Goal: Check status: Check status

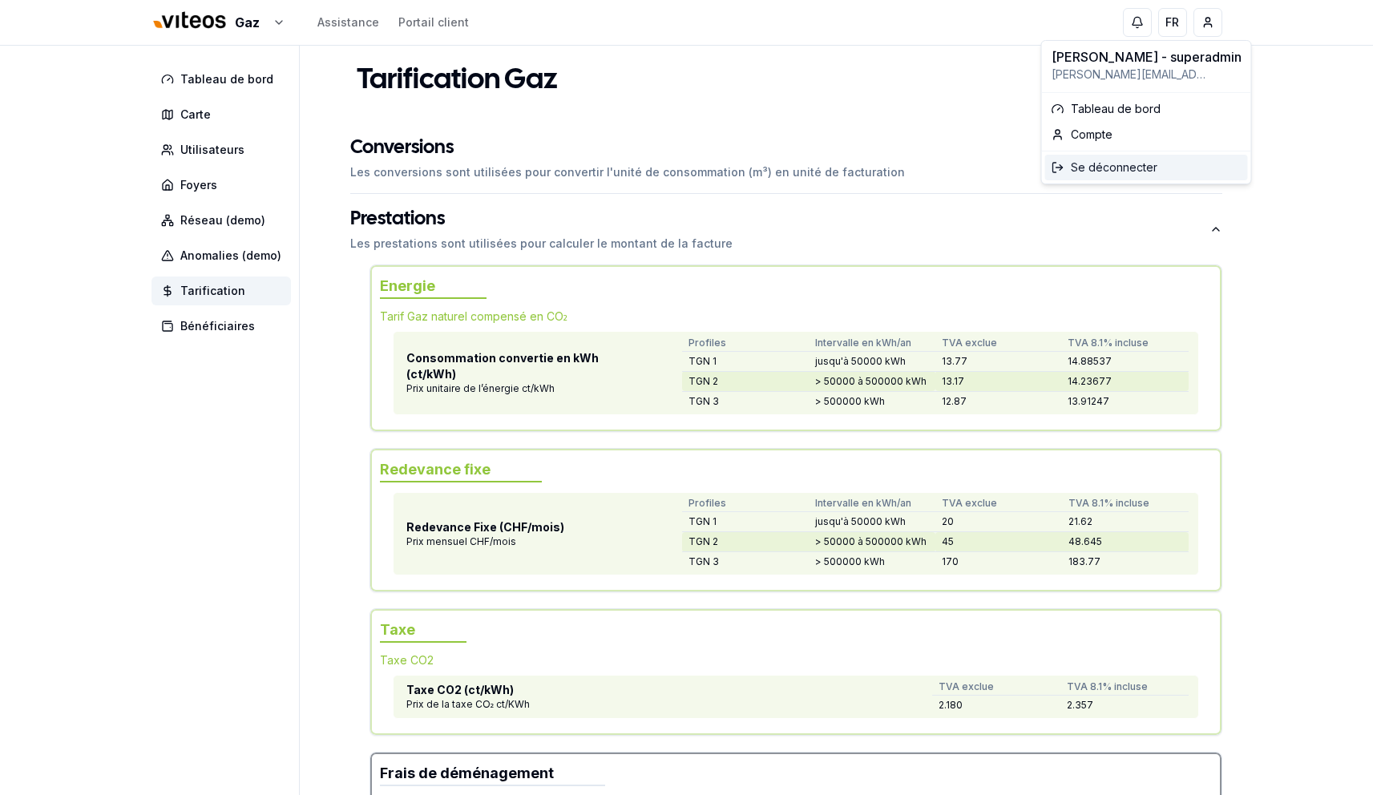
click at [1123, 166] on div "Se déconnecter" at bounding box center [1146, 168] width 203 height 26
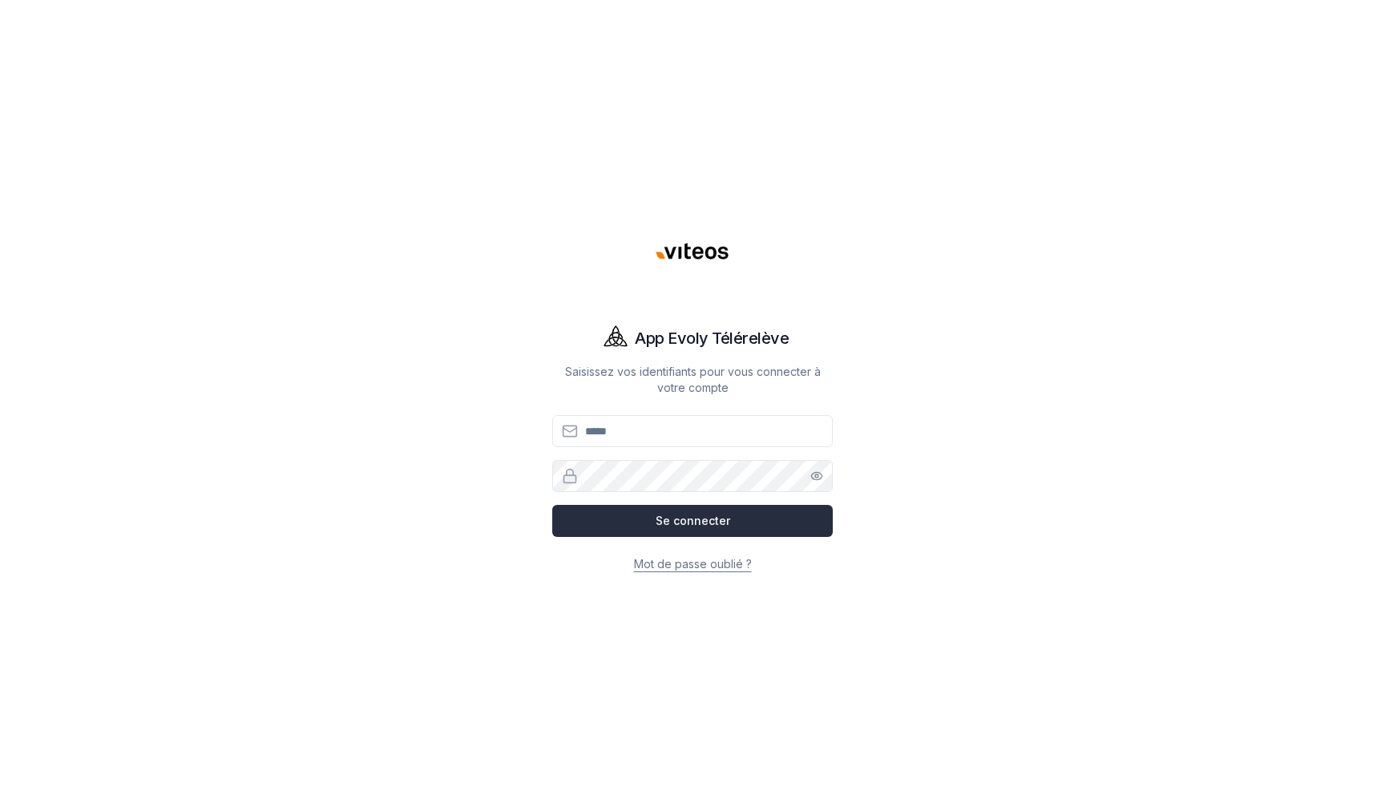
type input "**********"
click at [684, 515] on button "Se connecter" at bounding box center [692, 521] width 281 height 32
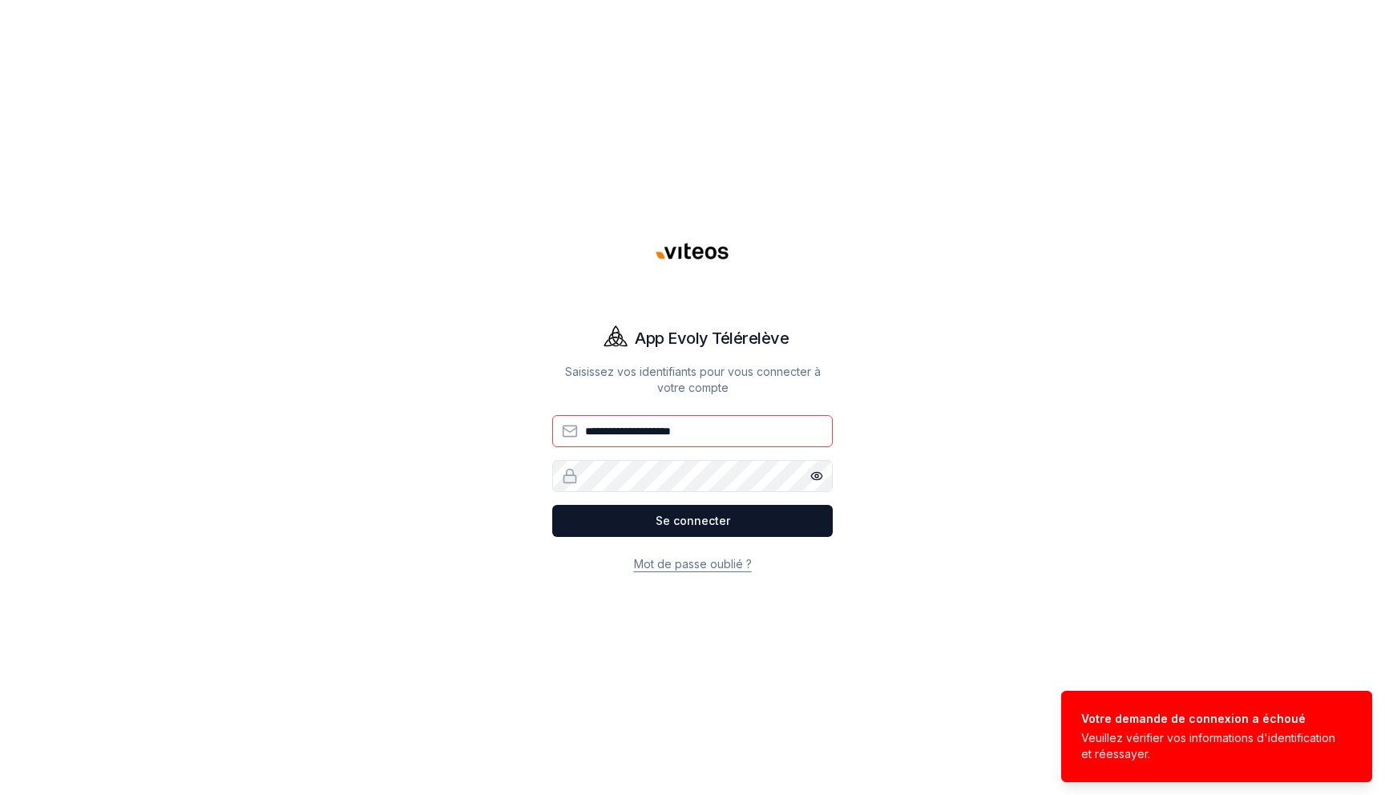
click at [729, 427] on input "**********" at bounding box center [692, 431] width 281 height 32
click at [936, 364] on div "**********" at bounding box center [692, 397] width 1122 height 795
click at [552, 505] on button "Se connecter" at bounding box center [692, 521] width 281 height 32
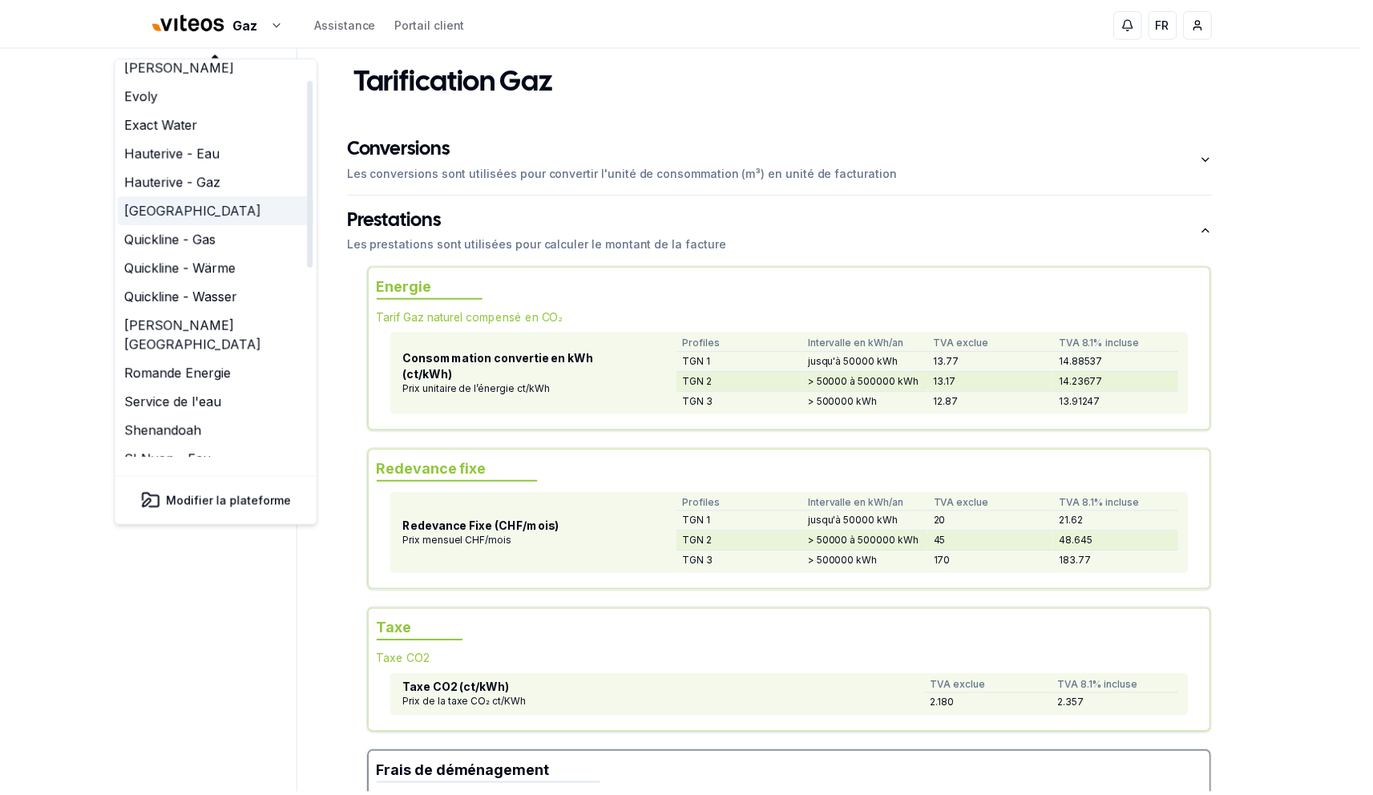
scroll to position [45, 0]
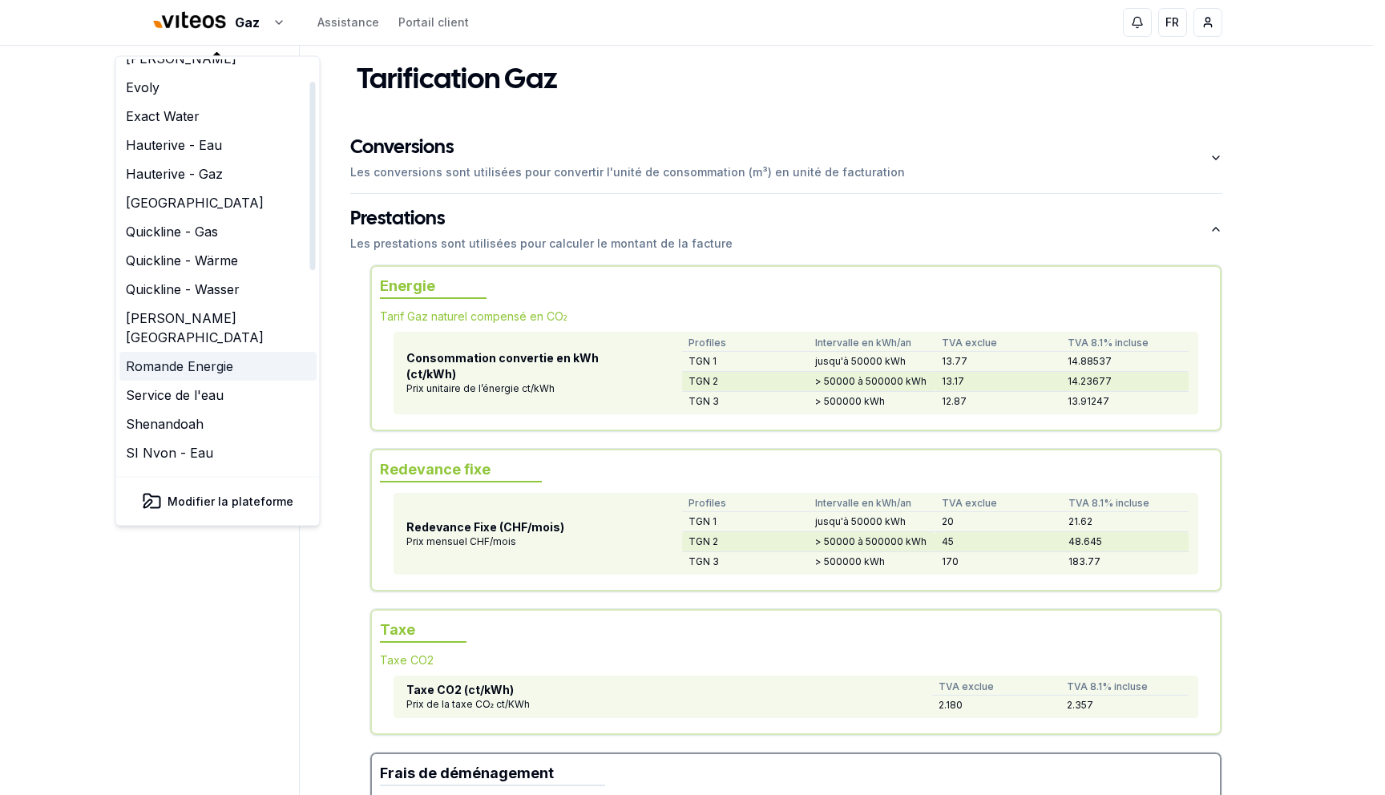
click at [189, 352] on link "Romande Energie" at bounding box center [217, 366] width 197 height 29
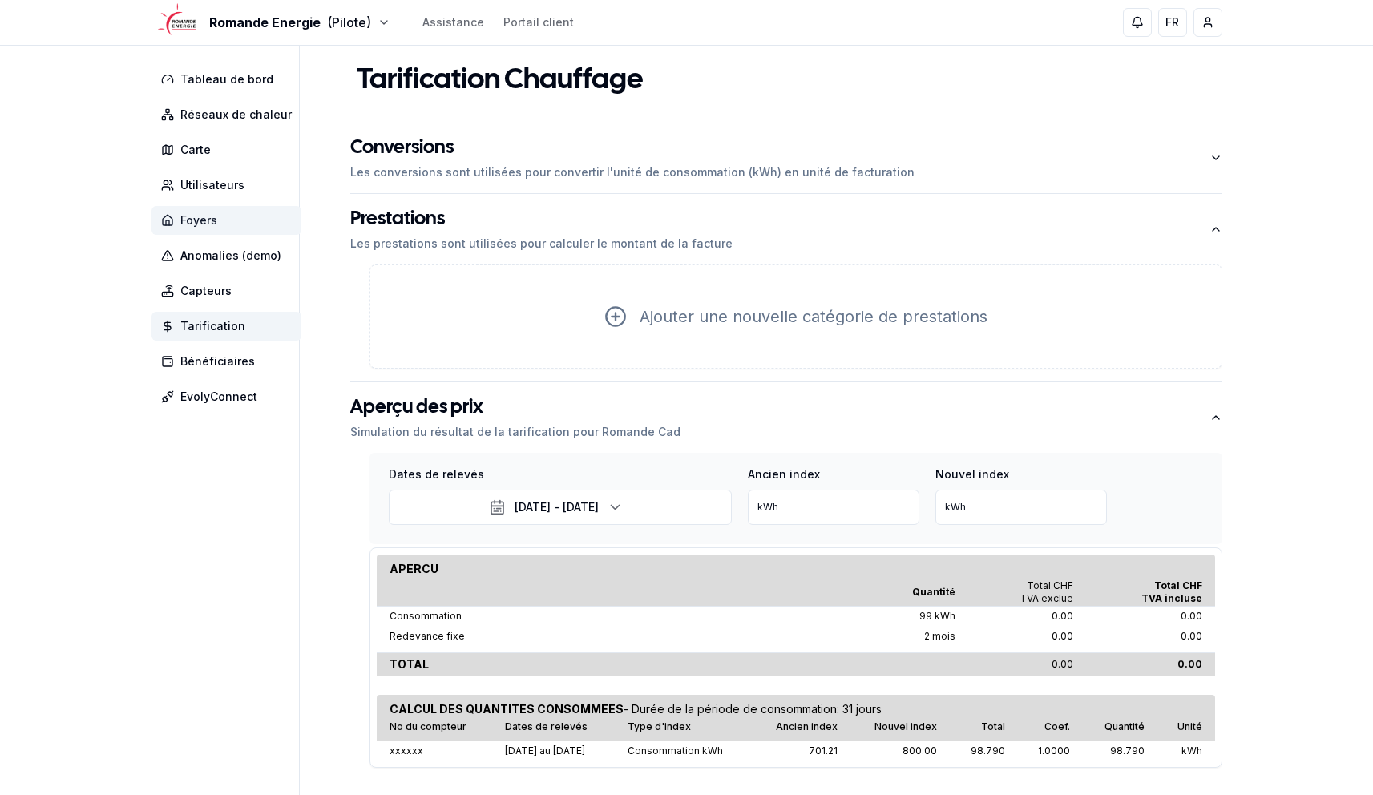
click at [200, 212] on span "Foyers" at bounding box center [226, 220] width 150 height 29
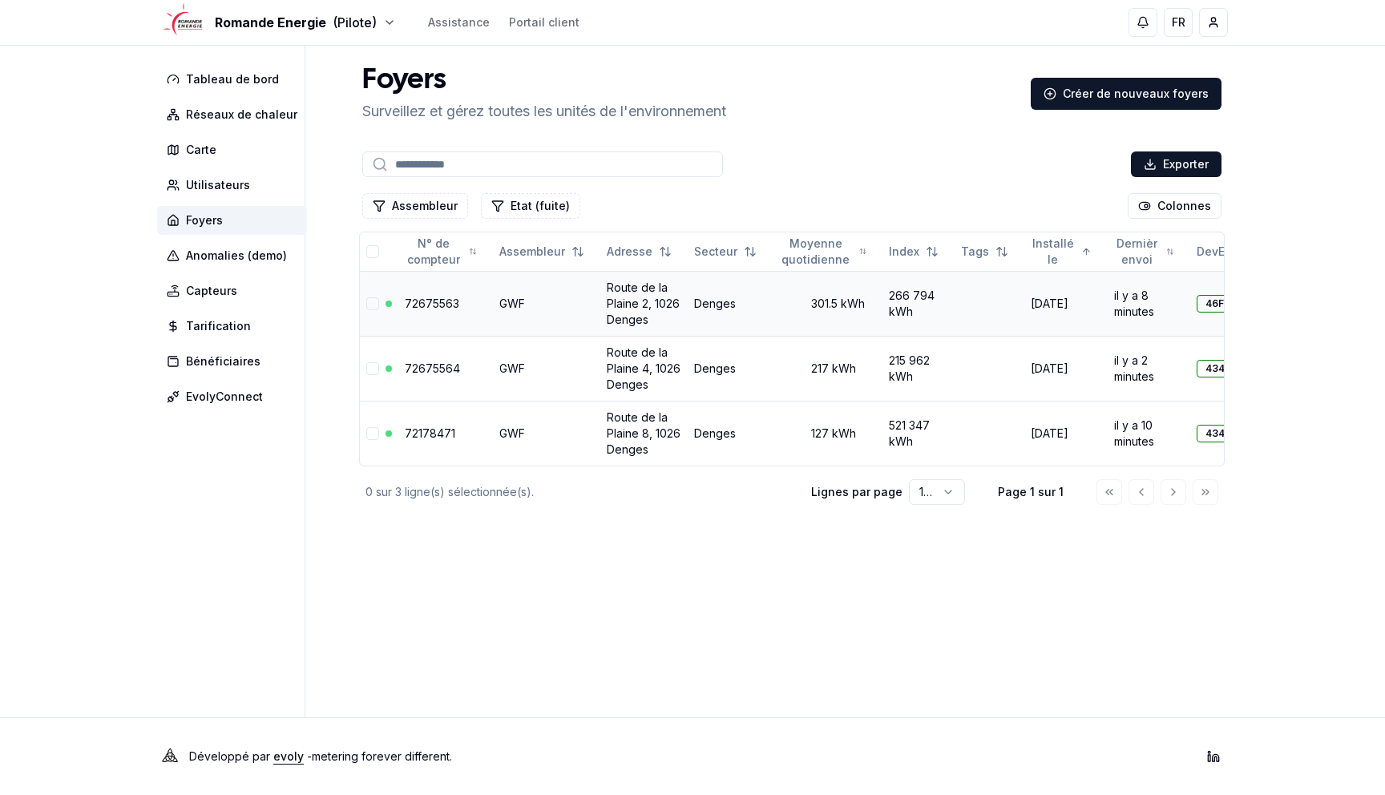
click at [444, 297] on link "72675563" at bounding box center [432, 304] width 54 height 14
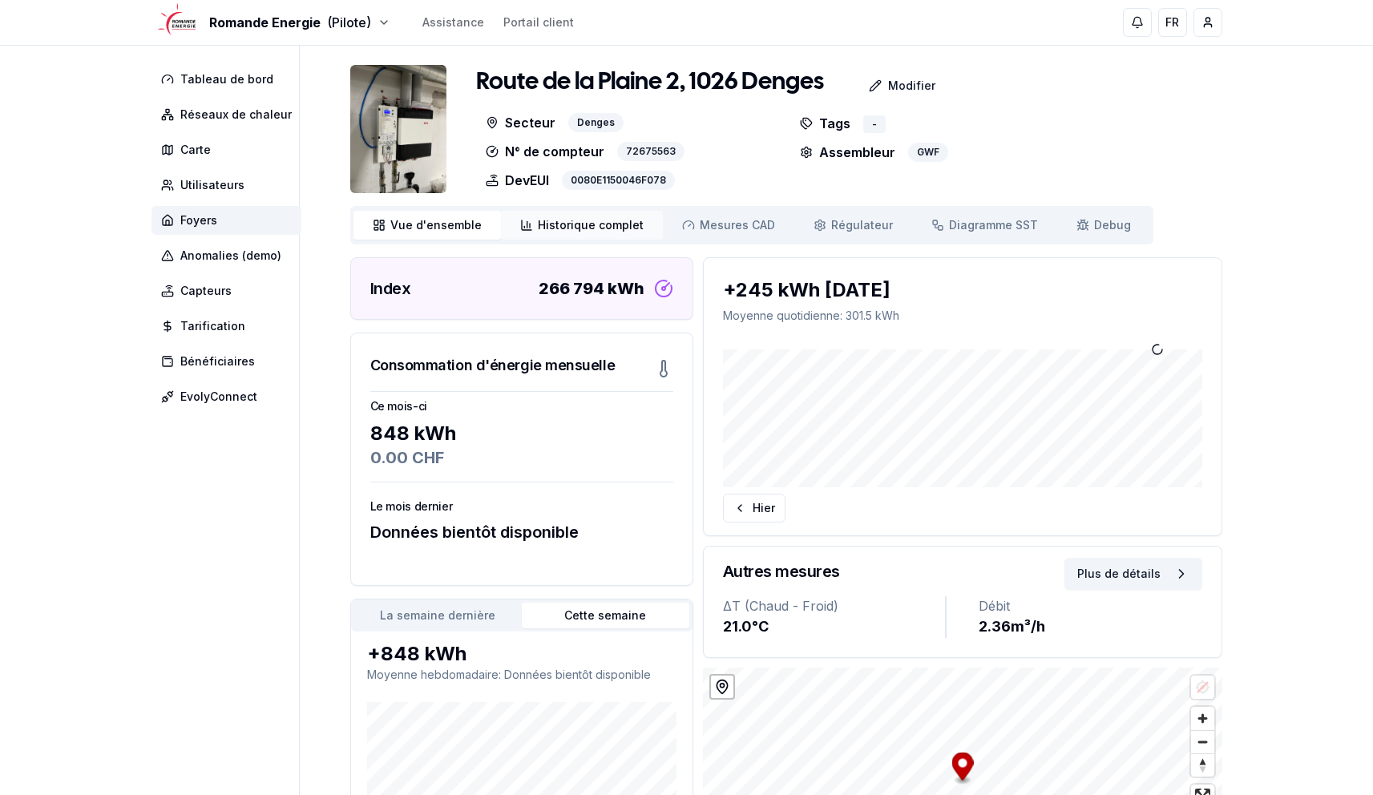
click at [555, 231] on span "Historique complet" at bounding box center [591, 225] width 106 height 16
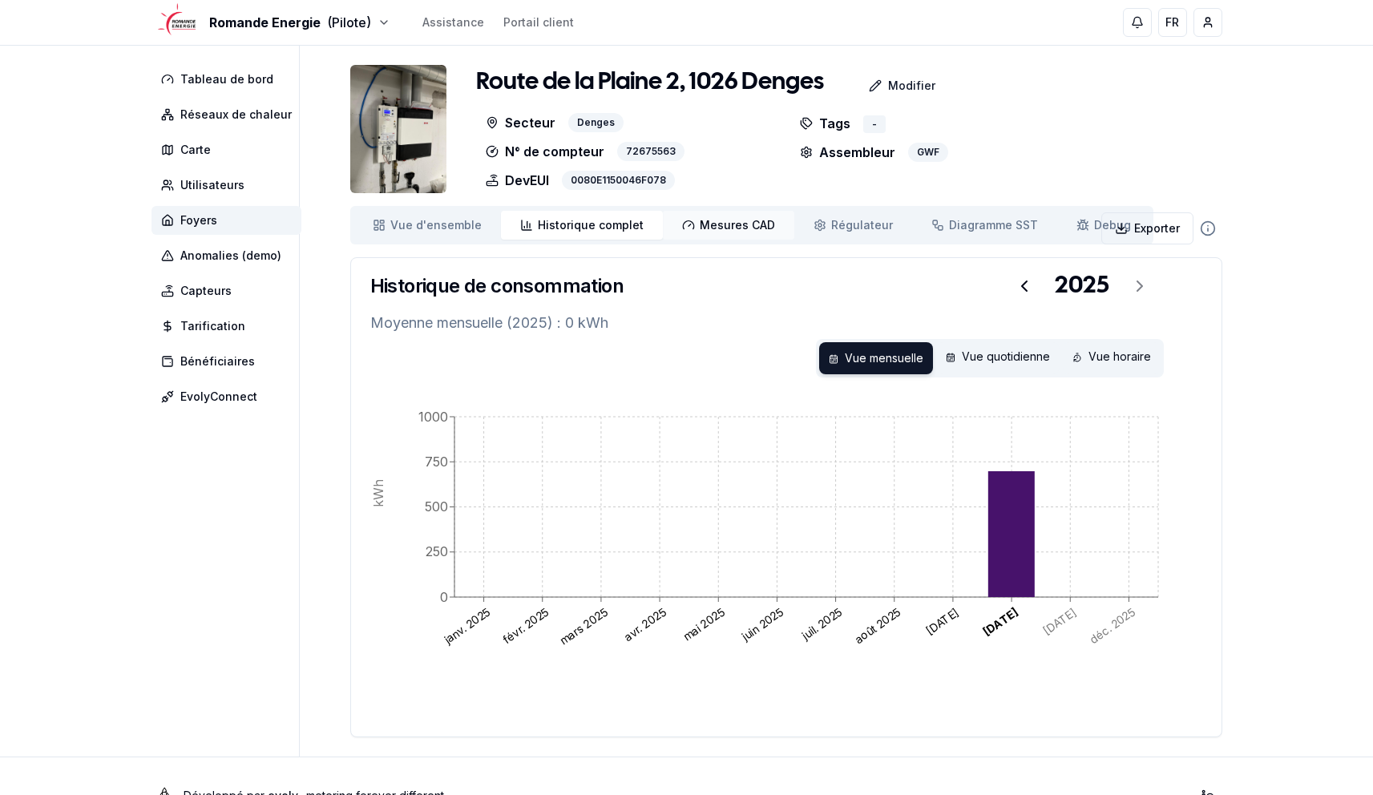
click at [702, 216] on link "Mesures CAD Mes. CAD" at bounding box center [728, 225] width 131 height 29
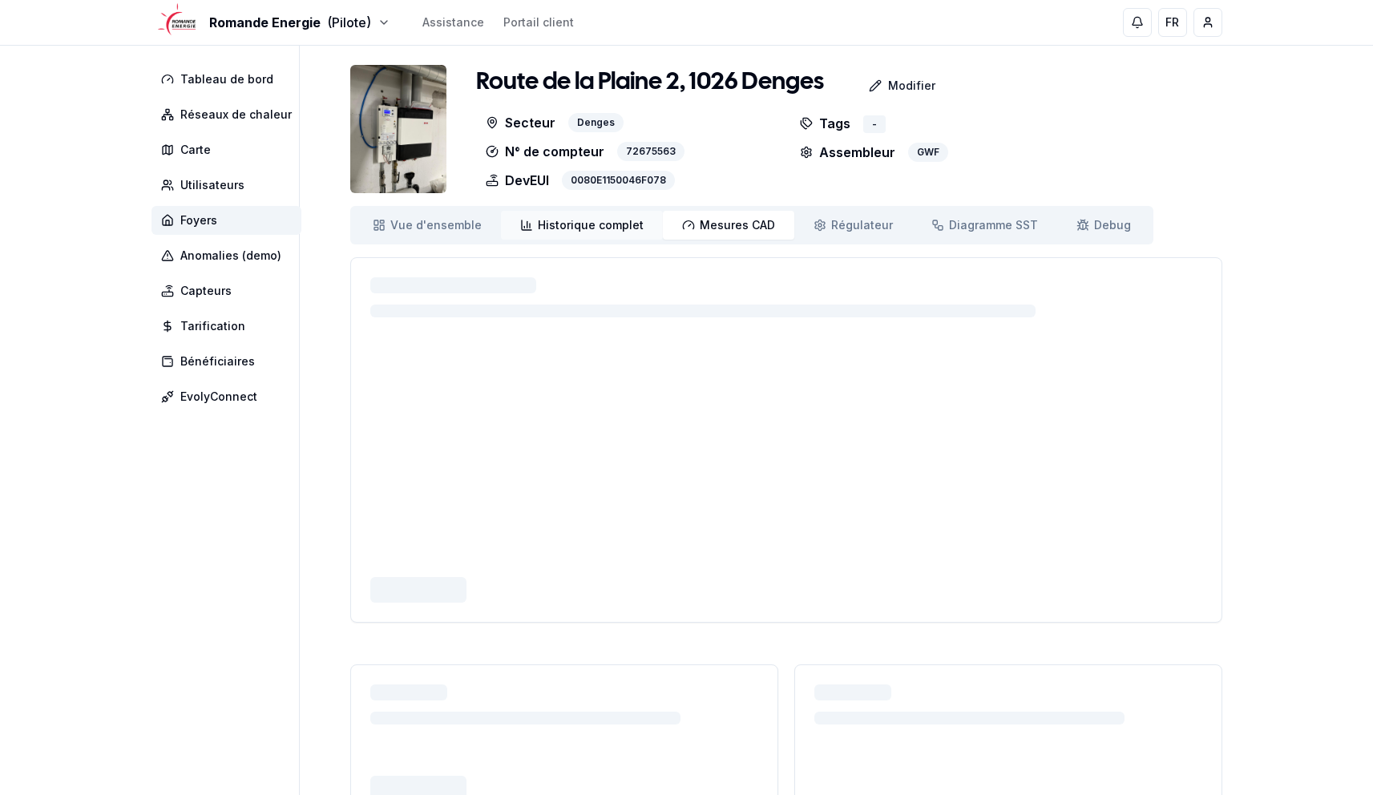
click at [591, 225] on span "Historique complet" at bounding box center [591, 225] width 106 height 16
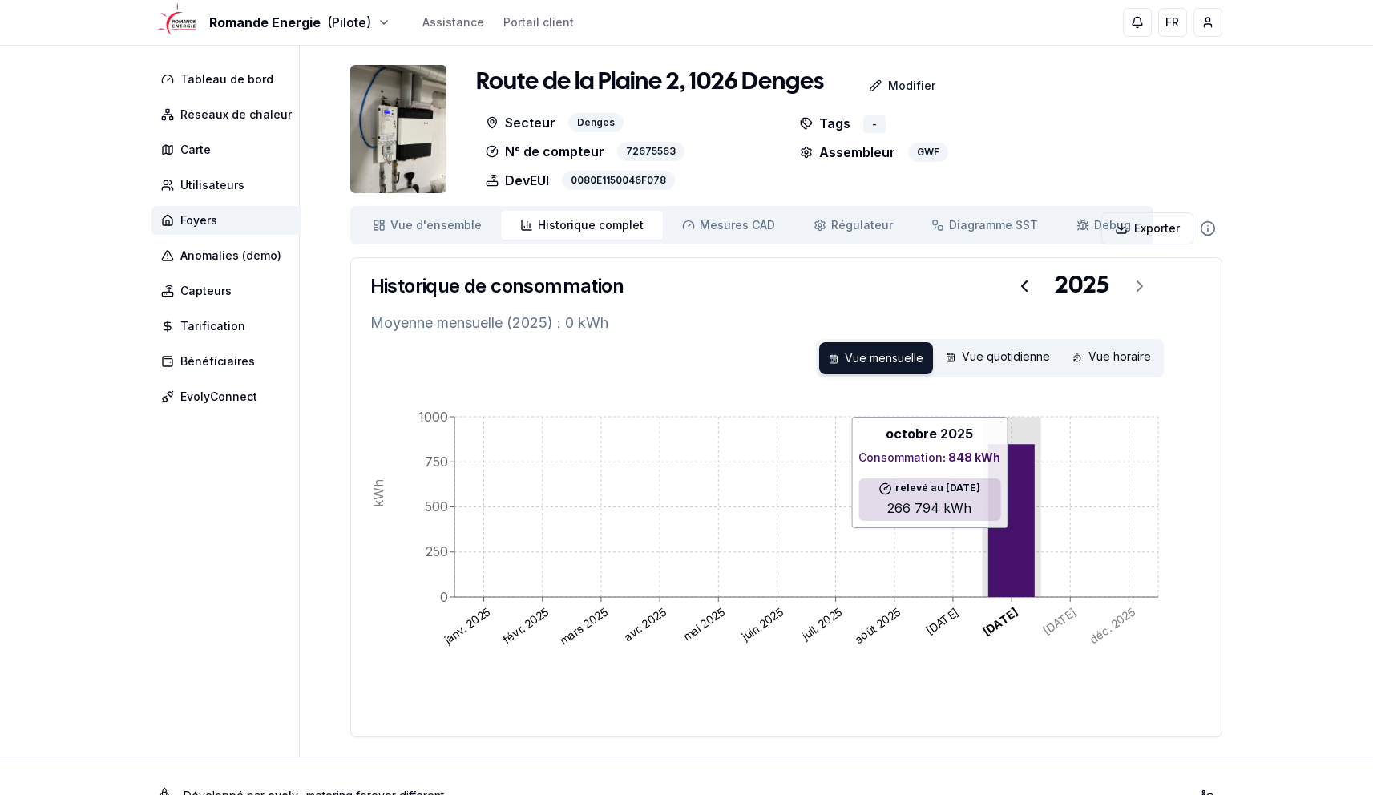
click at [984, 490] on icon "janv. 2025 févr. 2025 mars 2025 avr. 2025 mai 2025 juin 2025 juil. 2025 août 20…" at bounding box center [786, 557] width 832 height 321
click at [1010, 502] on icon at bounding box center [1010, 520] width 46 height 153
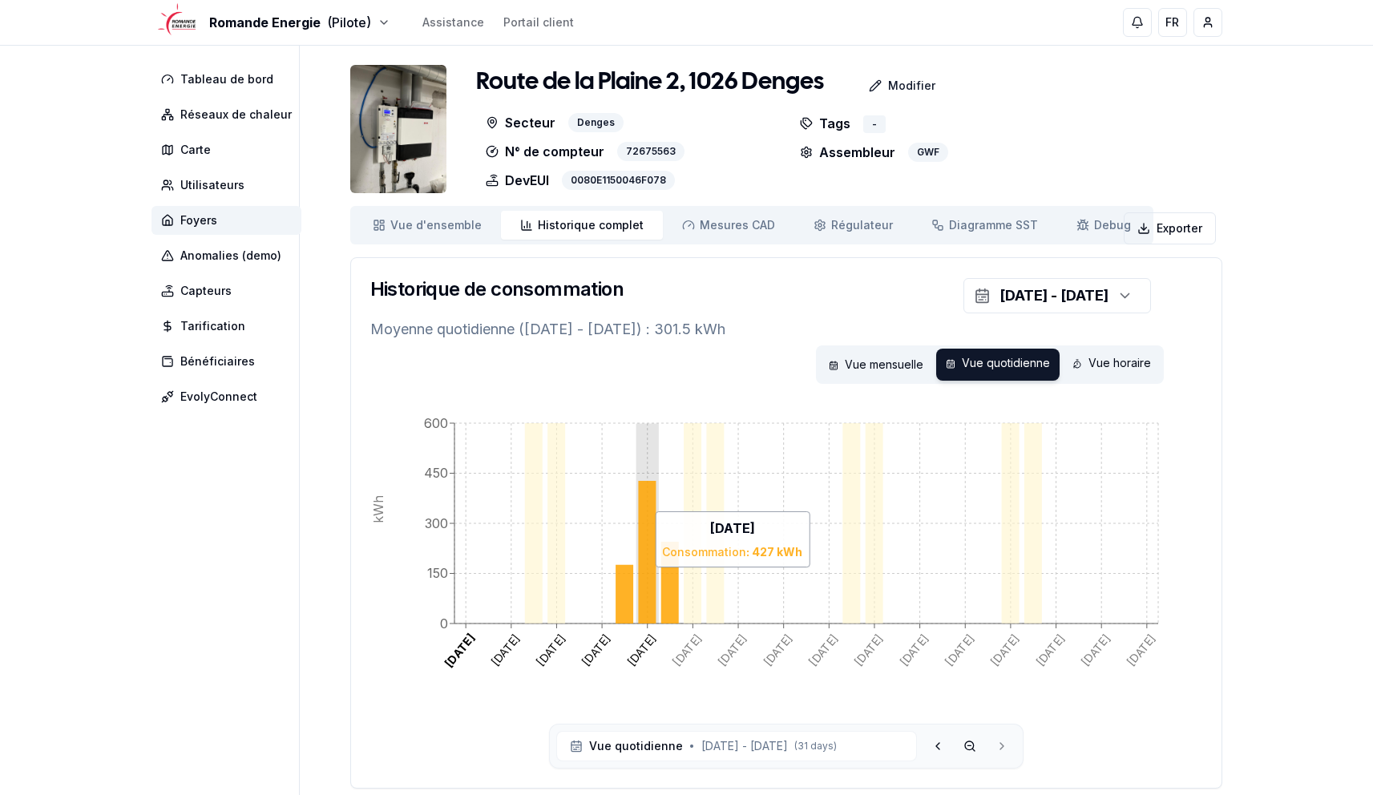
click at [646, 575] on icon at bounding box center [647, 552] width 18 height 143
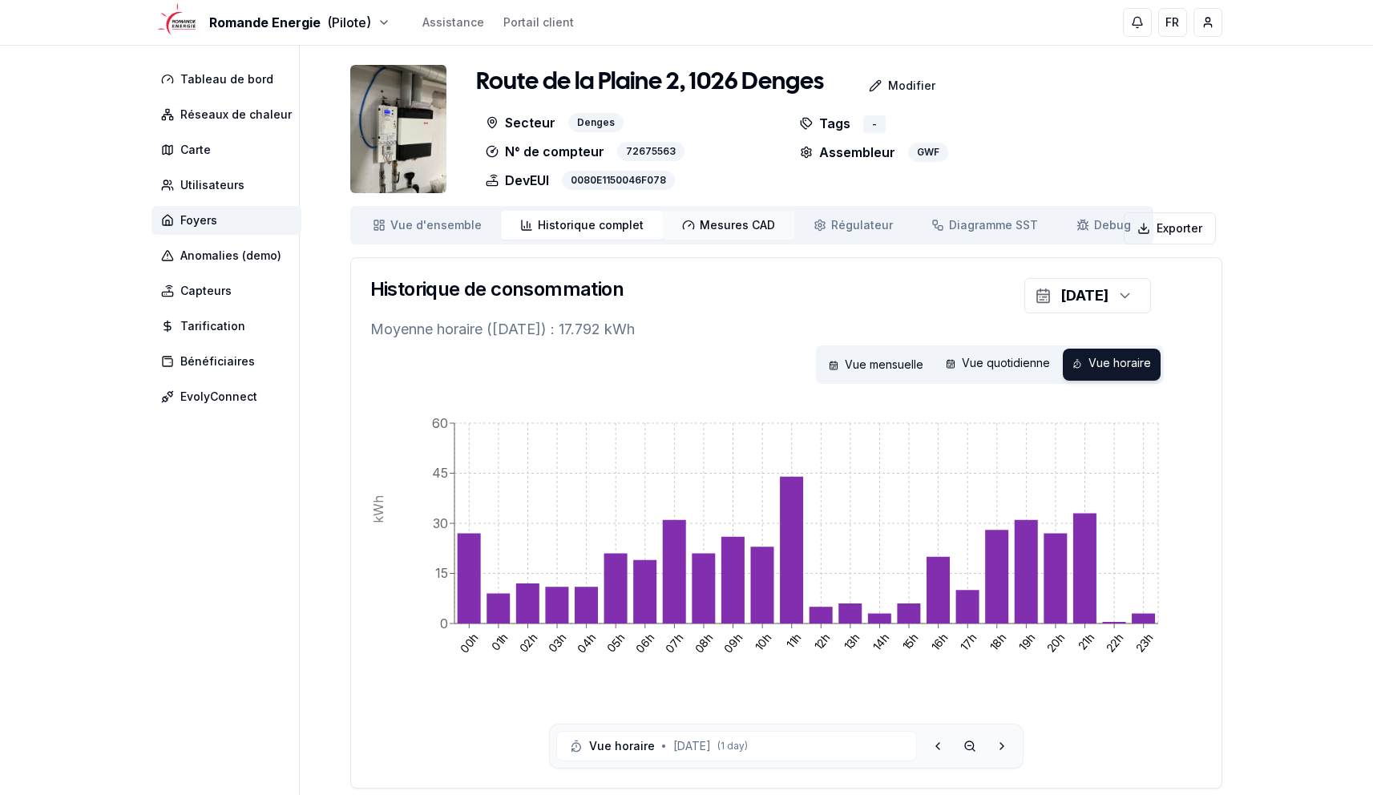
click at [737, 231] on span "Mesures CAD" at bounding box center [737, 225] width 75 height 16
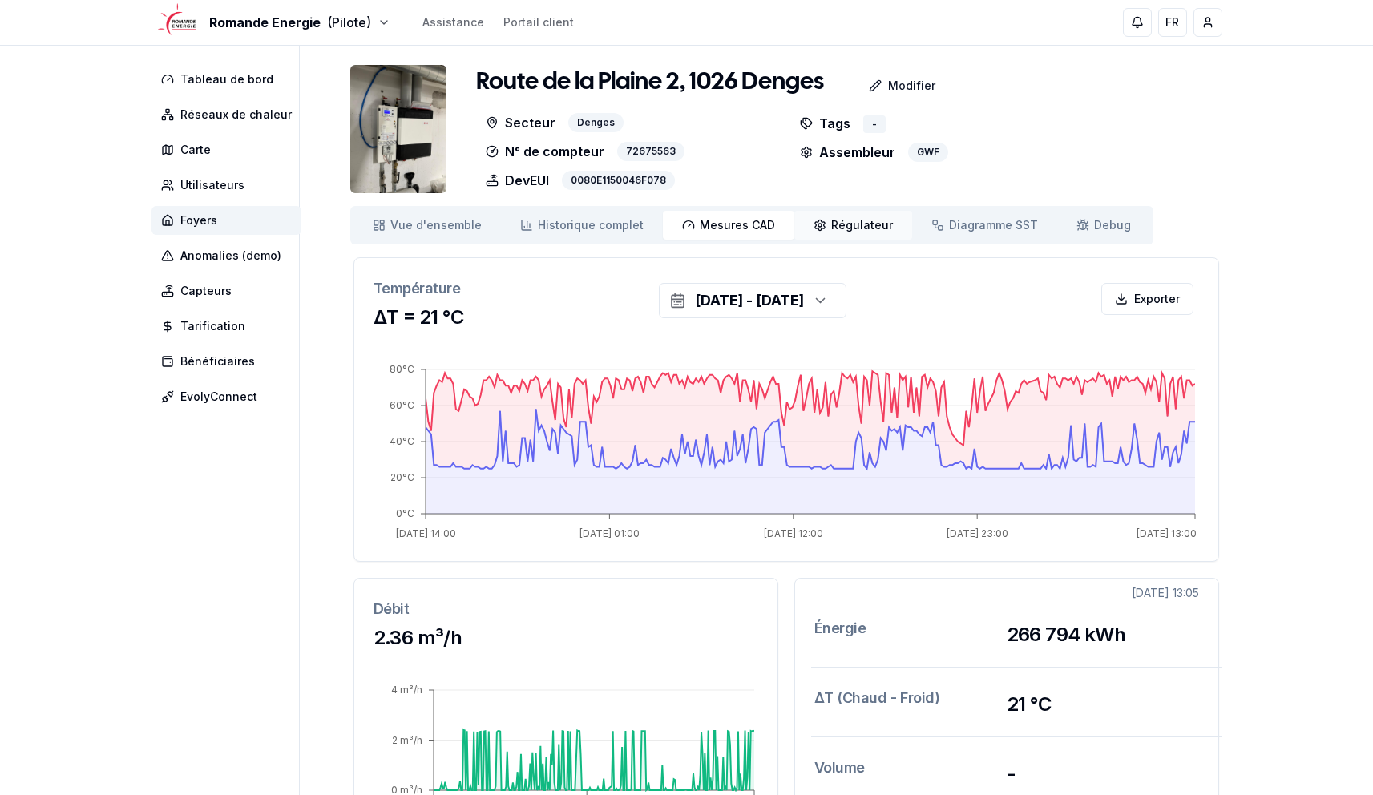
click at [833, 229] on span "Régulateur" at bounding box center [862, 225] width 62 height 16
click at [247, 28] on html "Romande Energie (Pilote) Assistance Portail client FR Yahya Tableau de bord Rés…" at bounding box center [686, 602] width 1373 height 1205
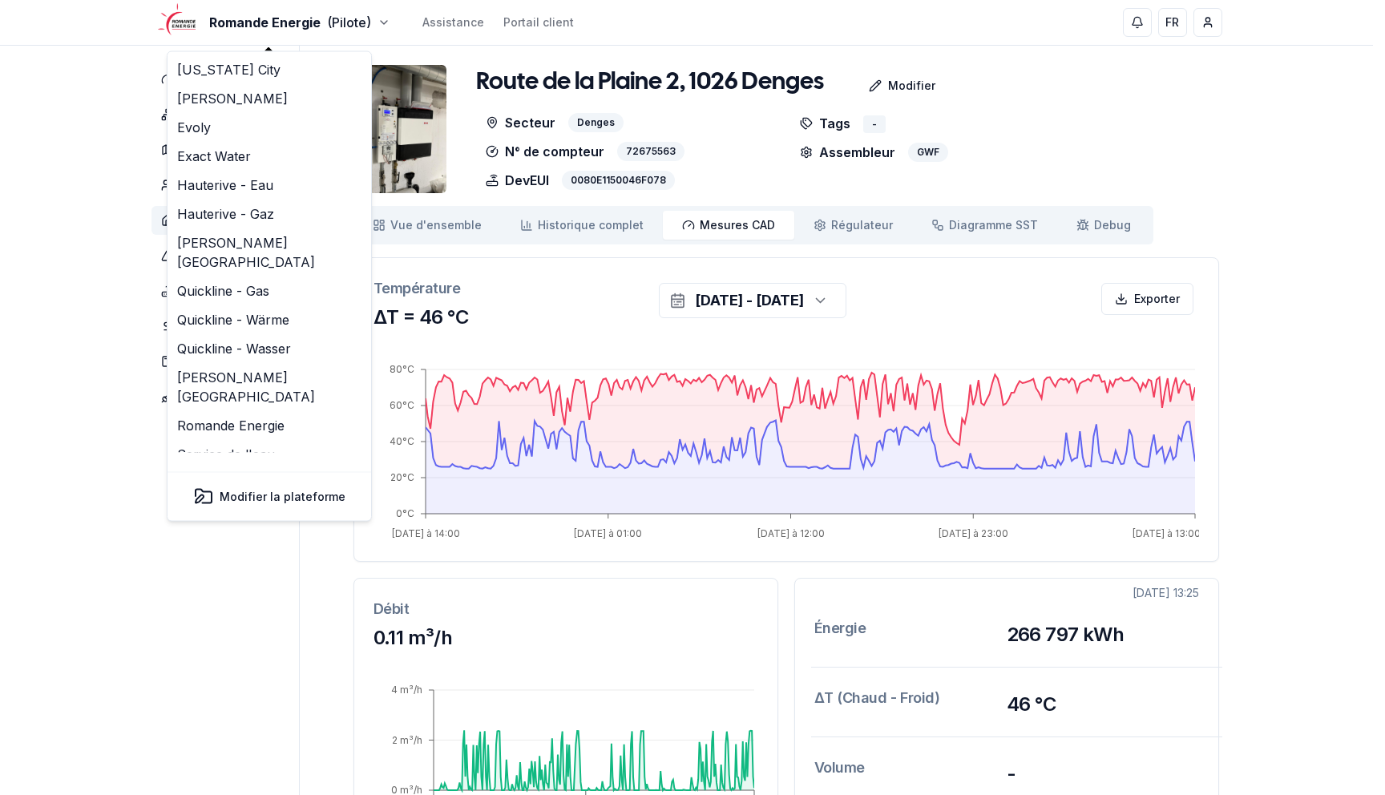
click at [317, 7] on html "Romande Energie (Pilote) Assistance Portail client FR Yahya Tableau de bord Rés…" at bounding box center [692, 602] width 1385 height 1205
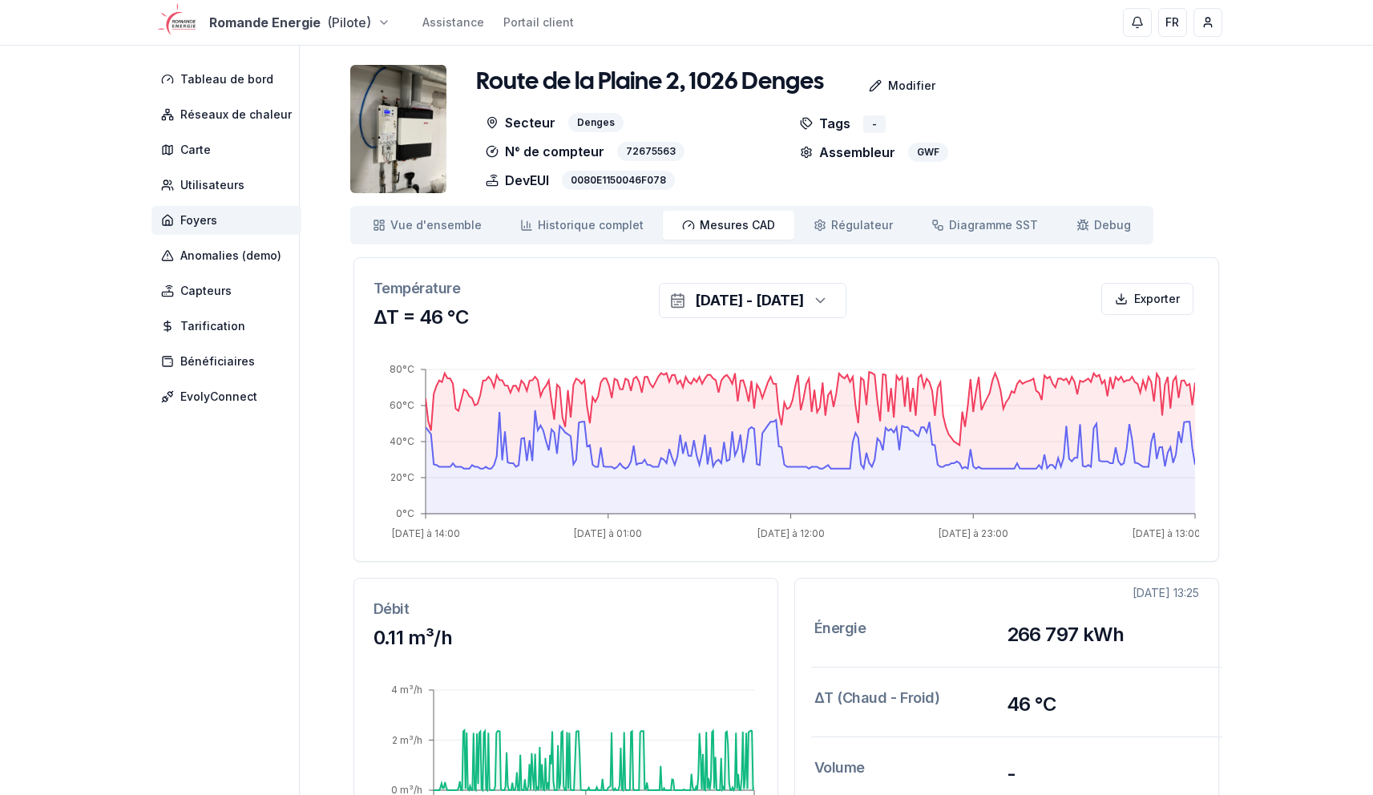
click at [299, 16] on html "Romande Energie (Pilote) Assistance Portail client FR Yahya Tableau de bord Rés…" at bounding box center [686, 602] width 1373 height 1205
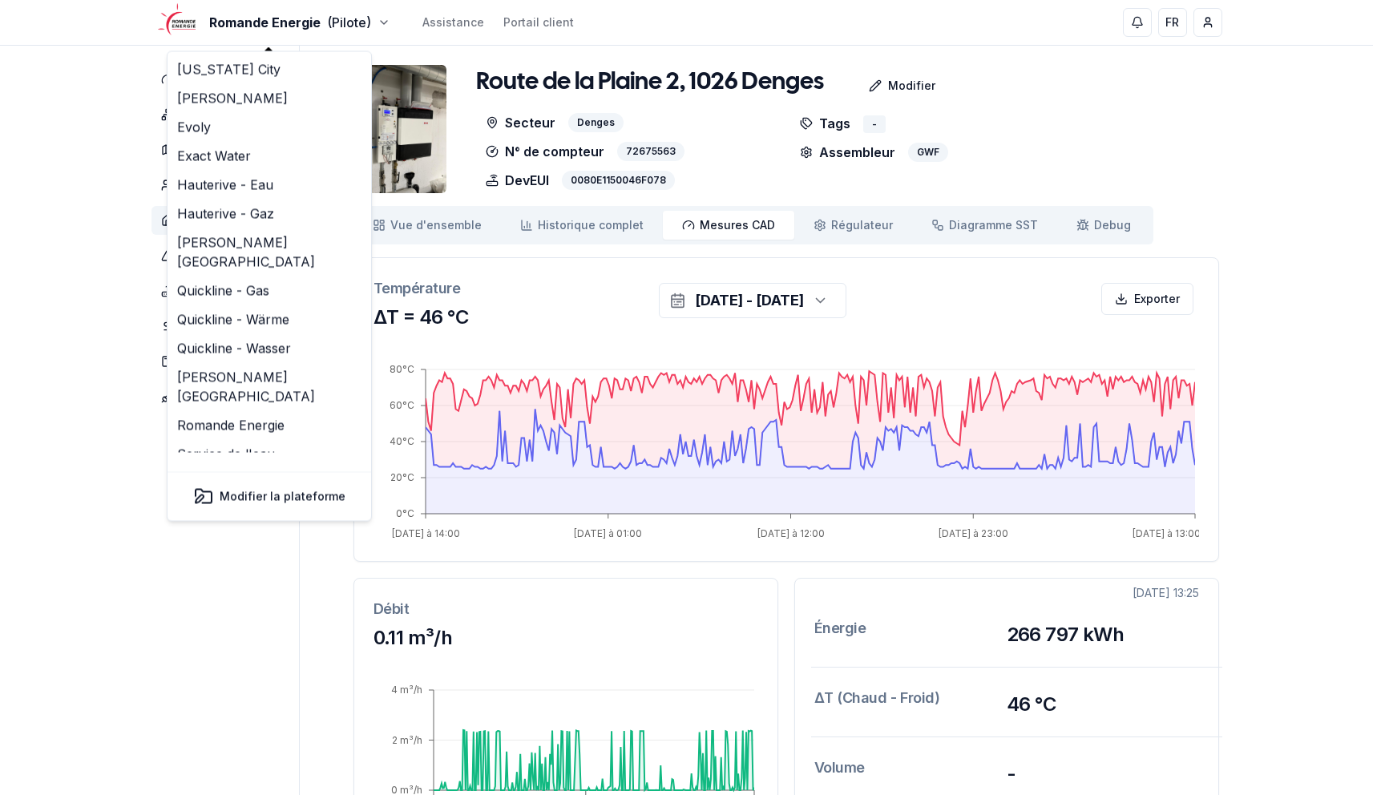
click at [67, 81] on html "Romande Energie (Pilote) Assistance Portail client FR Yahya Tableau de bord Rés…" at bounding box center [692, 602] width 1385 height 1205
